Goal: Check status

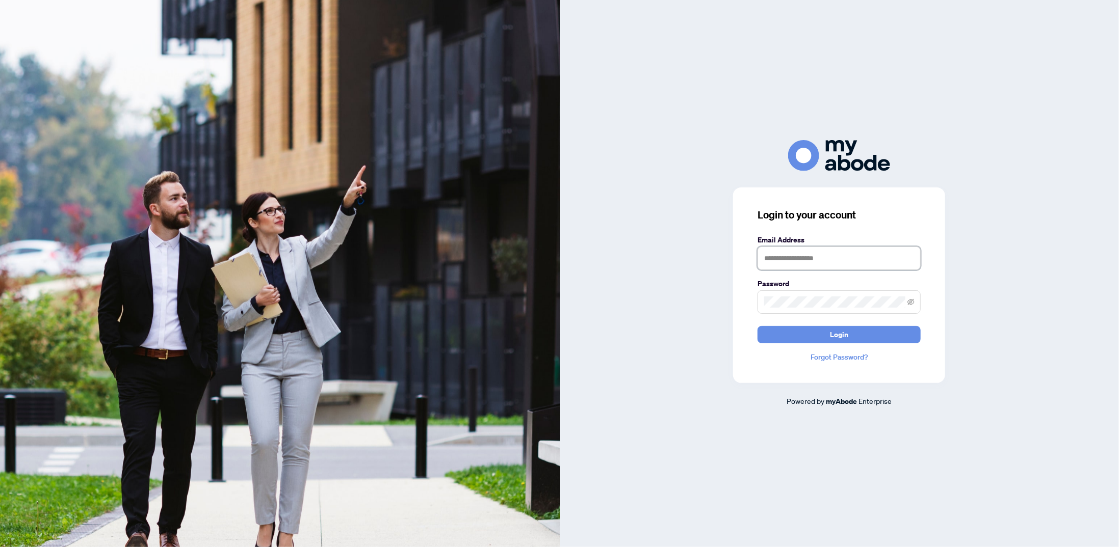
click at [805, 253] on input "text" at bounding box center [838, 258] width 163 height 23
type input "**********"
click at [815, 294] on span at bounding box center [838, 302] width 163 height 23
click at [757, 326] on button "Login" at bounding box center [838, 334] width 163 height 17
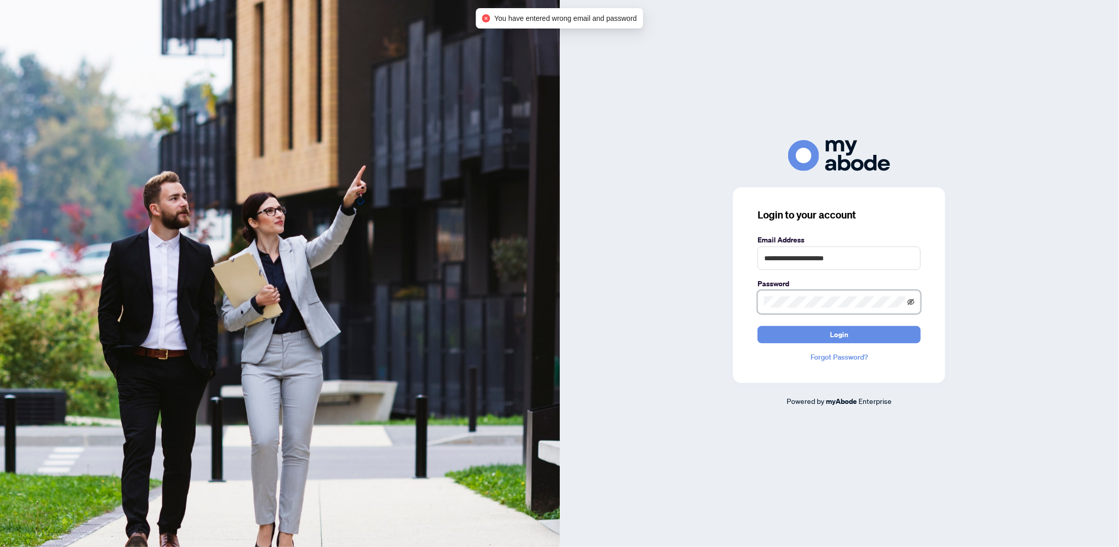
click at [912, 299] on icon "eye-invisible" at bounding box center [910, 302] width 7 height 7
click at [912, 304] on icon "eye" at bounding box center [910, 302] width 7 height 7
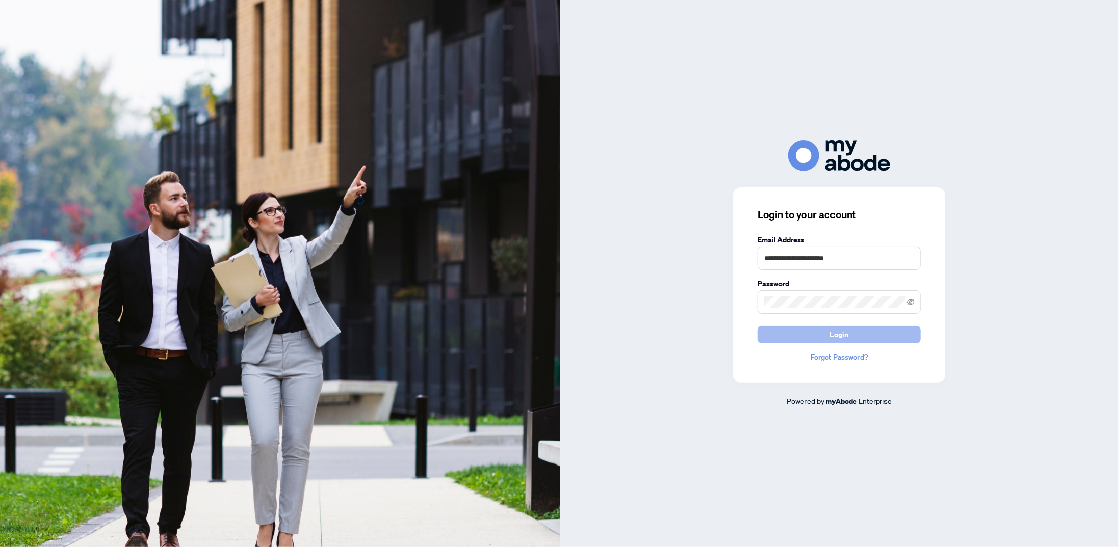
click at [877, 330] on button "Login" at bounding box center [838, 334] width 163 height 17
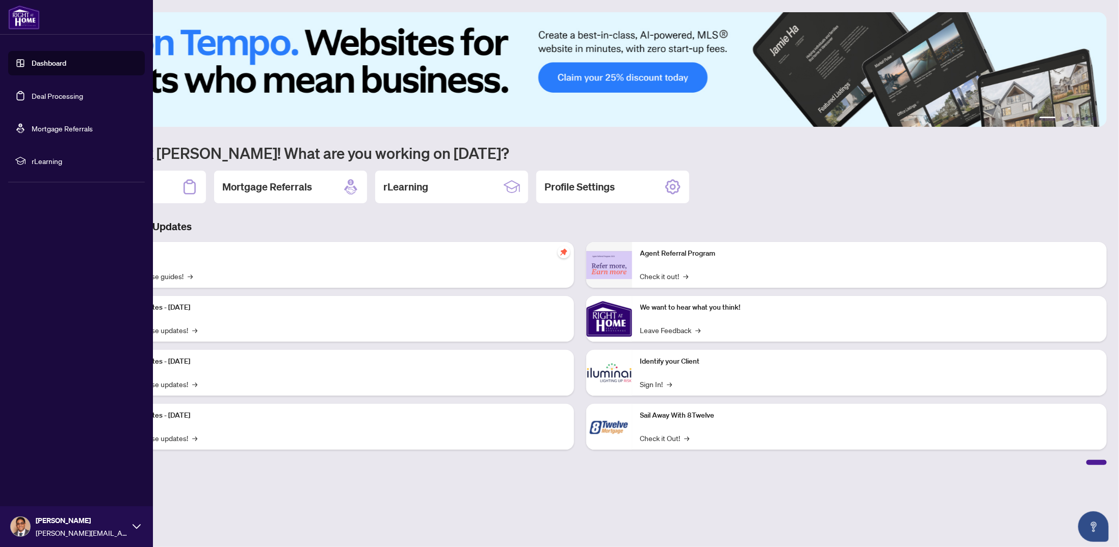
click at [62, 96] on link "Deal Processing" at bounding box center [57, 95] width 51 height 9
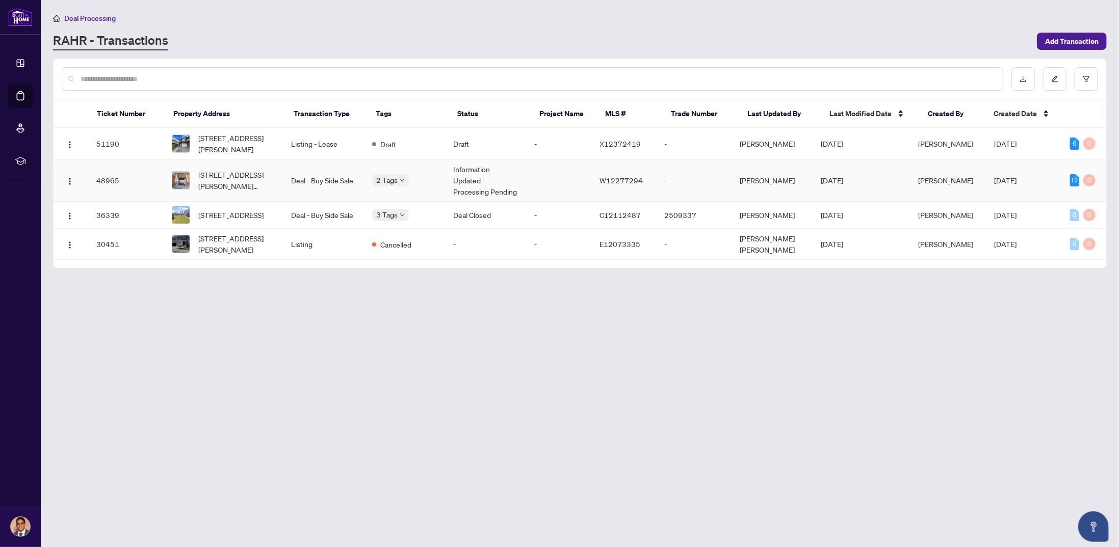
click at [515, 170] on td "Information Updated - Processing Pending" at bounding box center [485, 181] width 81 height 42
